Goal: Transaction & Acquisition: Obtain resource

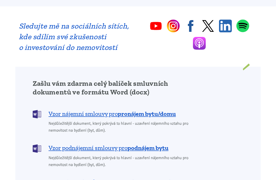
scroll to position [399, 0]
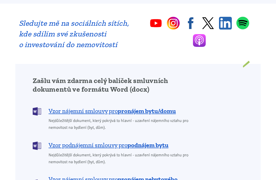
click at [147, 108] on b "pronájem bytu/domu" at bounding box center [147, 111] width 58 height 7
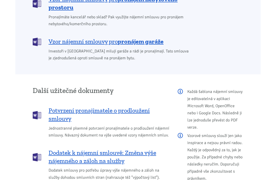
scroll to position [946, 0]
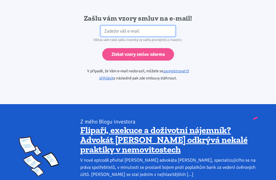
click at [146, 26] on input "email" at bounding box center [138, 31] width 75 height 11
click at [133, 26] on input "jeslinek@iclod.com" at bounding box center [138, 31] width 75 height 11
click at [129, 26] on input "jeslinek@iclod.com" at bounding box center [138, 31] width 75 height 11
type input "jeslinek@icloud.com"
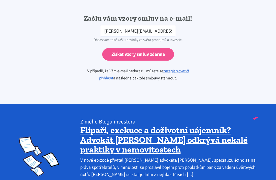
click at [141, 48] on input "Získat vzory smluv zdarma" at bounding box center [138, 54] width 72 height 13
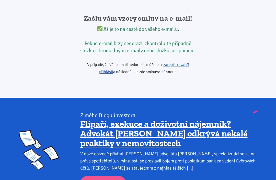
scroll to position [416, 0]
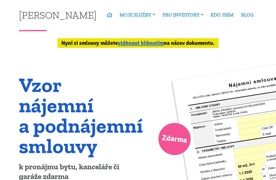
click at [147, 43] on link "stáhnout kliknutím" at bounding box center [141, 43] width 46 height 7
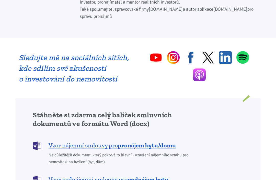
scroll to position [472, 0]
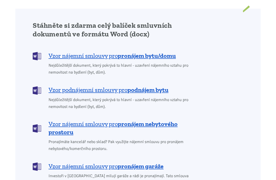
click at [125, 52] on b "pronájem bytu/domu" at bounding box center [147, 55] width 58 height 7
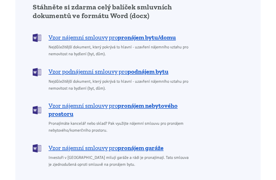
scroll to position [490, 0]
